Goal: Obtain resource: Download file/media

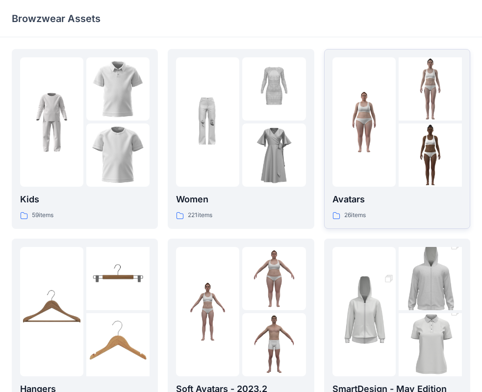
click at [386, 164] on div at bounding box center [364, 122] width 63 height 130
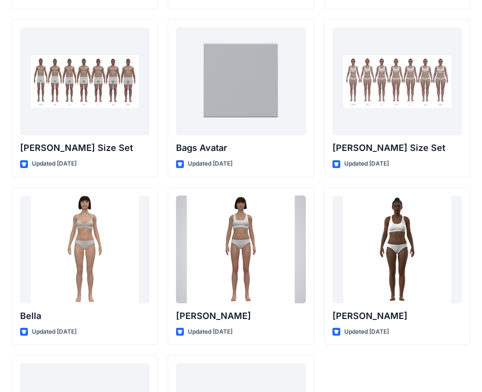
scroll to position [1171, 0]
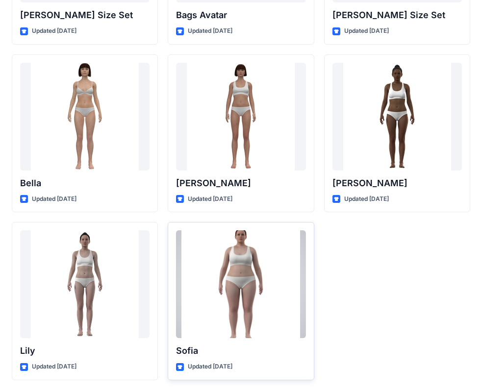
click at [244, 305] on div at bounding box center [241, 285] width 130 height 108
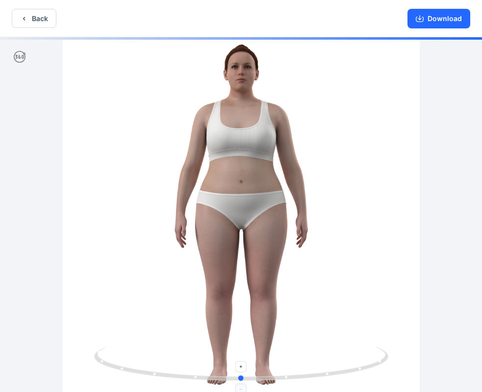
click at [98, 352] on circle at bounding box center [99, 352] width 2 height 2
click at [100, 363] on icon at bounding box center [242, 365] width 297 height 37
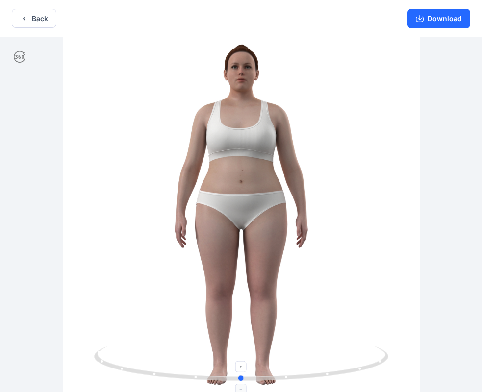
click at [121, 370] on icon at bounding box center [242, 365] width 297 height 37
drag, startPoint x: 239, startPoint y: 381, endPoint x: -37, endPoint y: 360, distance: 276.9
click at [0, 360] on html "Back Download Version History" at bounding box center [241, 197] width 482 height 394
click at [433, 22] on button "Download" at bounding box center [439, 19] width 63 height 20
click at [42, 14] on button "Back" at bounding box center [34, 18] width 45 height 19
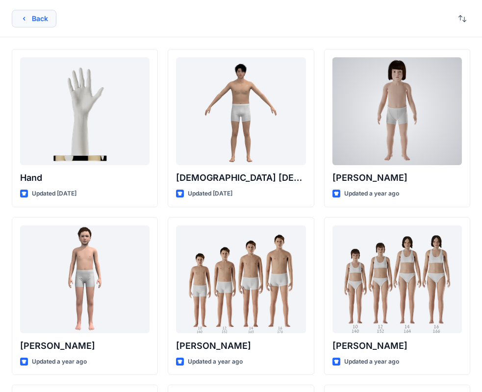
click at [34, 23] on button "Back" at bounding box center [34, 19] width 45 height 18
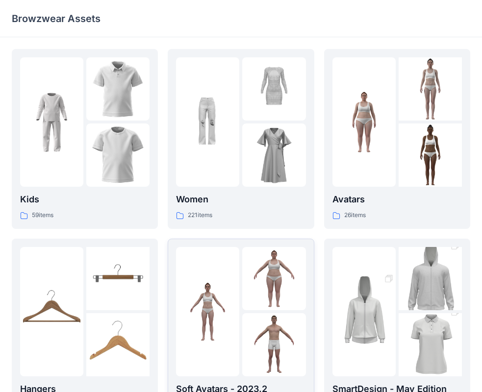
click at [208, 299] on img at bounding box center [207, 311] width 63 height 63
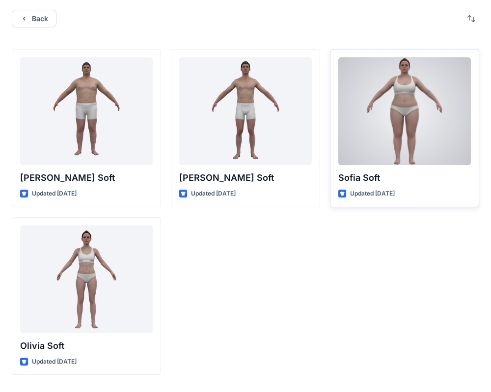
click at [379, 143] on div at bounding box center [404, 111] width 132 height 108
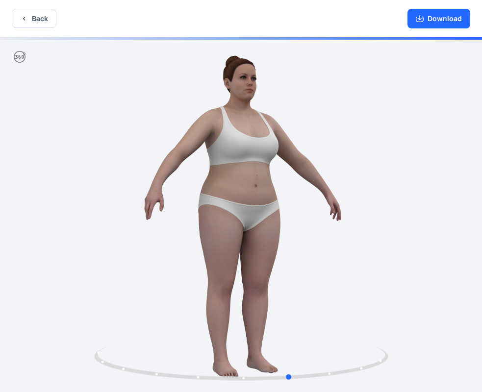
drag, startPoint x: 437, startPoint y: 186, endPoint x: -103, endPoint y: 160, distance: 539.7
click at [0, 160] on html "Back Download Version History" at bounding box center [241, 197] width 482 height 394
click at [32, 19] on button "Back" at bounding box center [34, 18] width 45 height 19
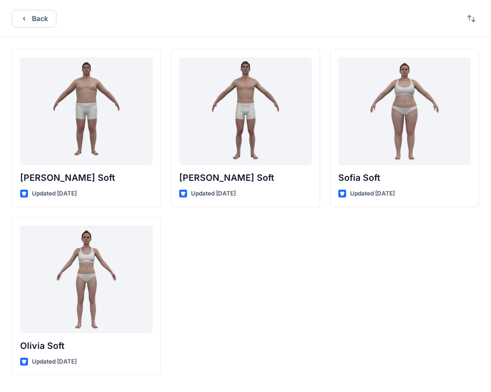
click at [32, 19] on button "Back" at bounding box center [34, 19] width 45 height 18
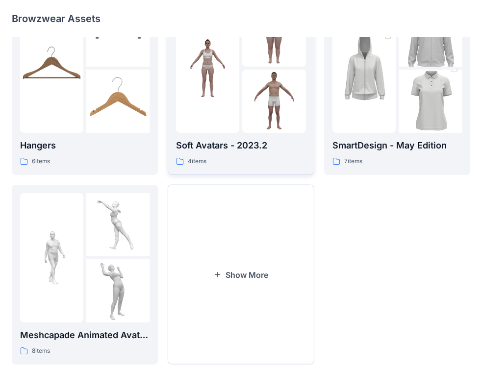
scroll to position [97, 0]
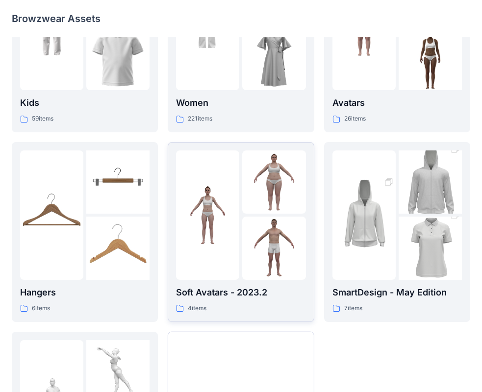
click at [267, 195] on img at bounding box center [273, 182] width 63 height 63
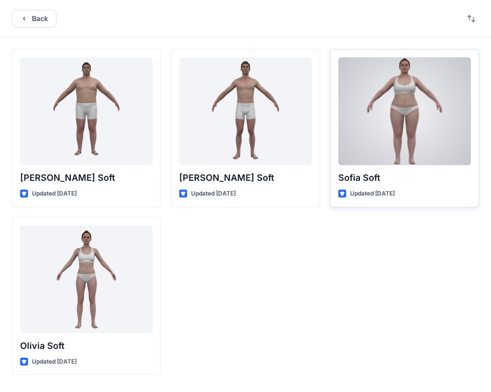
click at [414, 171] on p "Sofia Soft" at bounding box center [404, 178] width 132 height 14
click at [364, 181] on p "Sofia Soft" at bounding box center [404, 178] width 132 height 14
click at [401, 72] on div at bounding box center [404, 111] width 132 height 108
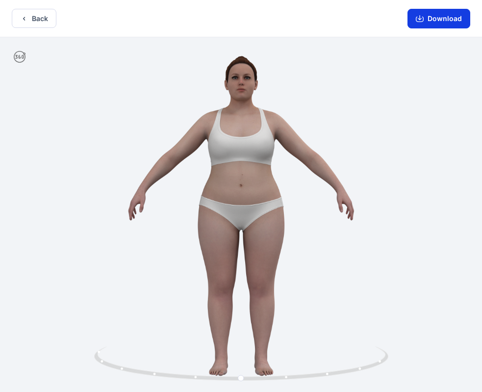
click at [431, 13] on button "Download" at bounding box center [439, 19] width 63 height 20
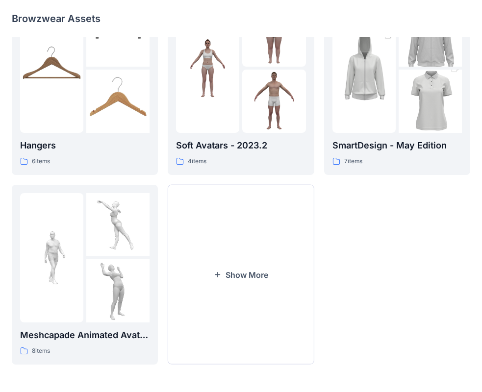
scroll to position [48, 0]
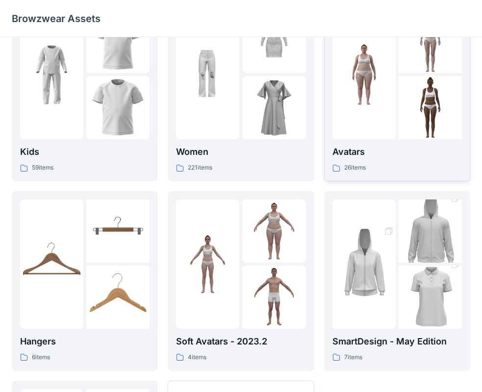
click at [396, 110] on div at bounding box center [398, 75] width 130 height 130
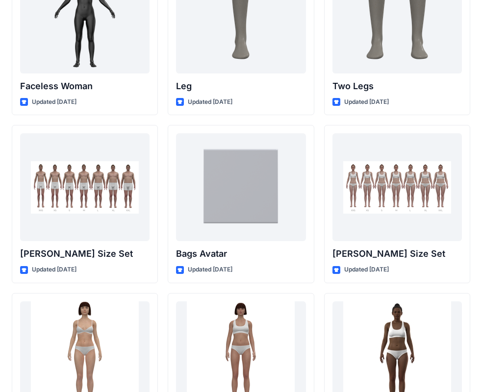
scroll to position [1030, 0]
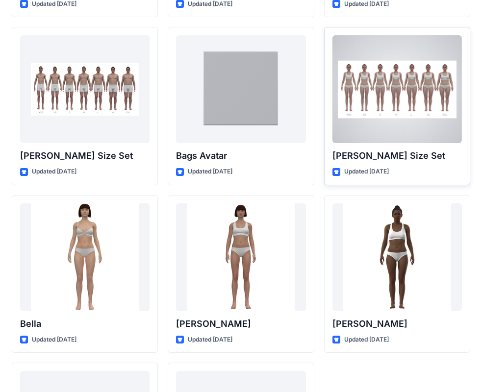
click at [390, 86] on div at bounding box center [398, 89] width 130 height 108
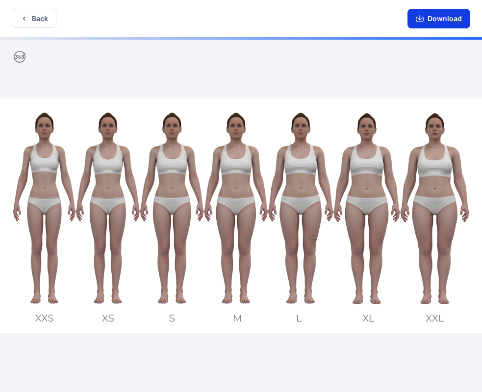
click at [433, 19] on button "Download" at bounding box center [439, 19] width 63 height 20
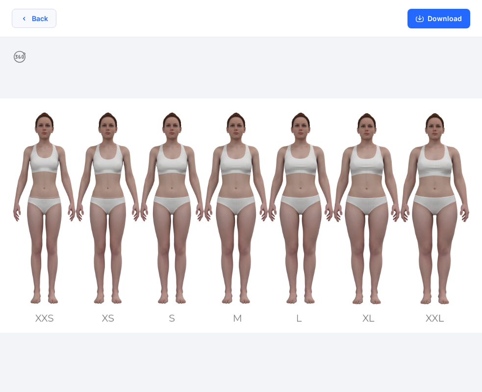
click at [27, 19] on icon "button" at bounding box center [24, 19] width 8 height 8
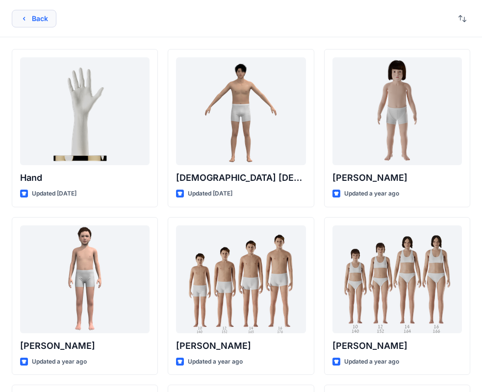
click at [23, 16] on icon "button" at bounding box center [24, 19] width 8 height 8
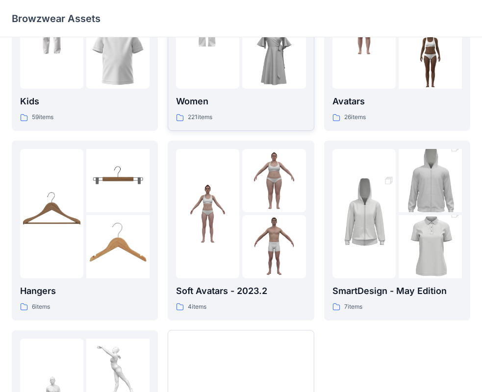
scroll to position [244, 0]
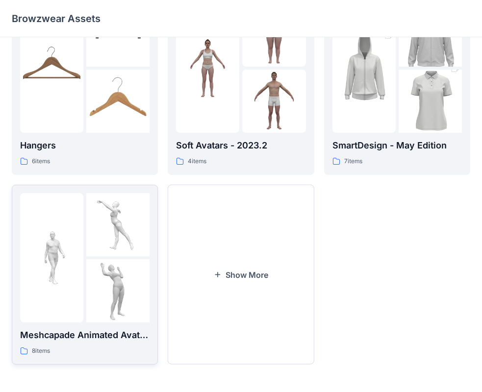
click at [100, 262] on img at bounding box center [117, 290] width 63 height 63
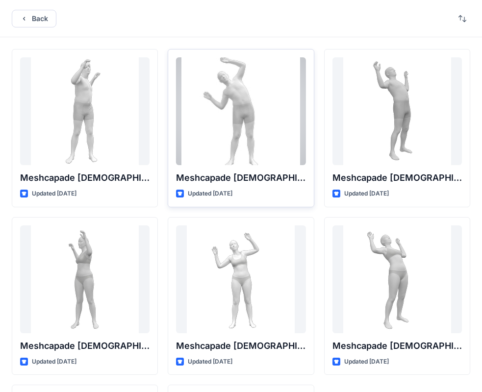
scroll to position [163, 0]
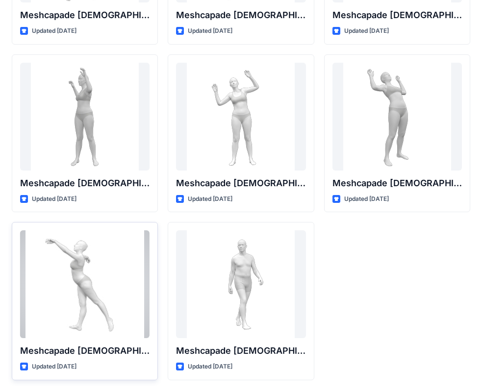
click at [119, 250] on div at bounding box center [85, 285] width 130 height 108
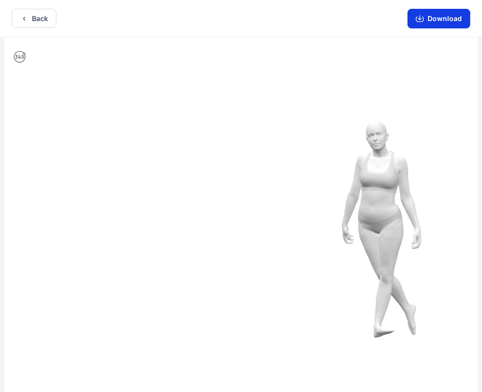
click at [438, 23] on button "Download" at bounding box center [439, 19] width 63 height 20
